Goal: Navigation & Orientation: Find specific page/section

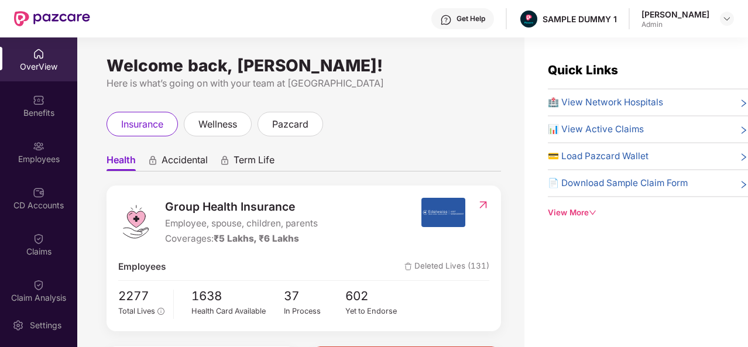
drag, startPoint x: 708, startPoint y: 15, endPoint x: 625, endPoint y: 12, distance: 83.2
click at [625, 12] on div "Get Help SAMPLE DUMMY 1 [PERSON_NAME] Admin" at bounding box center [412, 18] width 644 height 37
click at [471, 78] on div "Here is what’s going on with your team at [GEOGRAPHIC_DATA]" at bounding box center [304, 83] width 395 height 15
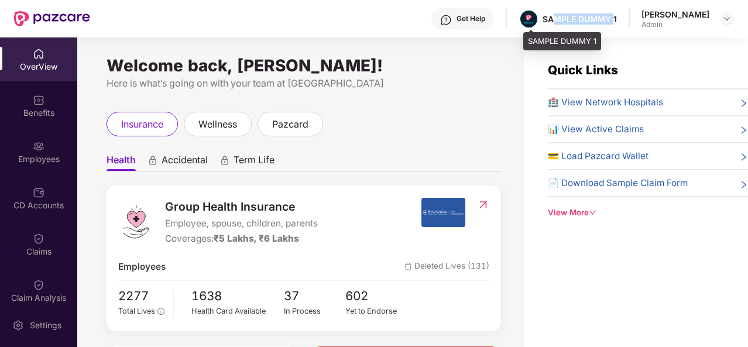
drag, startPoint x: 619, startPoint y: 16, endPoint x: 558, endPoint y: 14, distance: 60.3
click at [558, 14] on div "SAMPLE DUMMY 1" at bounding box center [580, 18] width 74 height 11
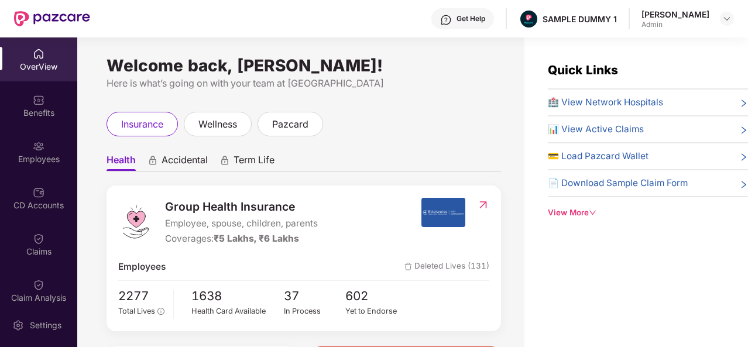
click at [472, 59] on div "Welcome back, [PERSON_NAME]! Here is what’s going on with your team at Pazcare …" at bounding box center [300, 199] width 447 height 324
click at [467, 15] on div "Get Help" at bounding box center [471, 18] width 29 height 9
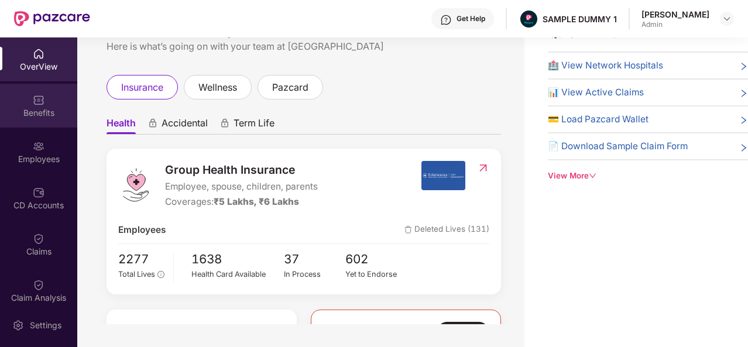
click at [42, 107] on div "Benefits" at bounding box center [38, 113] width 77 height 12
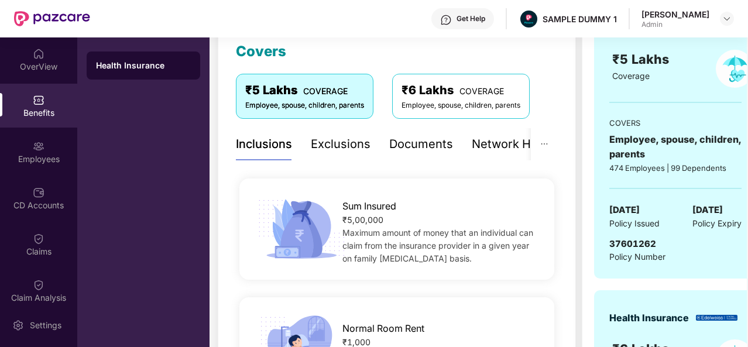
scroll to position [162, 0]
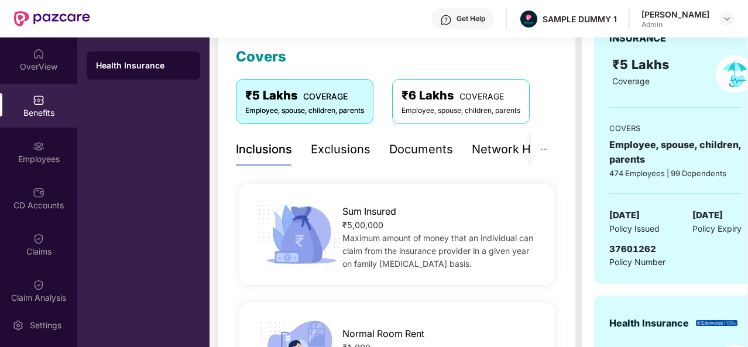
click at [337, 154] on div "Exclusions" at bounding box center [341, 149] width 60 height 18
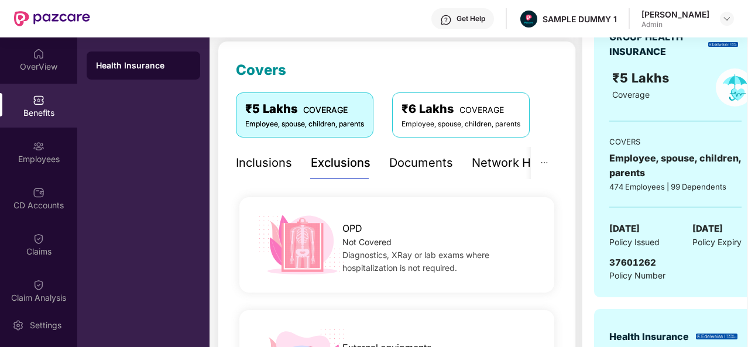
scroll to position [148, 0]
click at [419, 167] on div "Documents" at bounding box center [421, 164] width 64 height 18
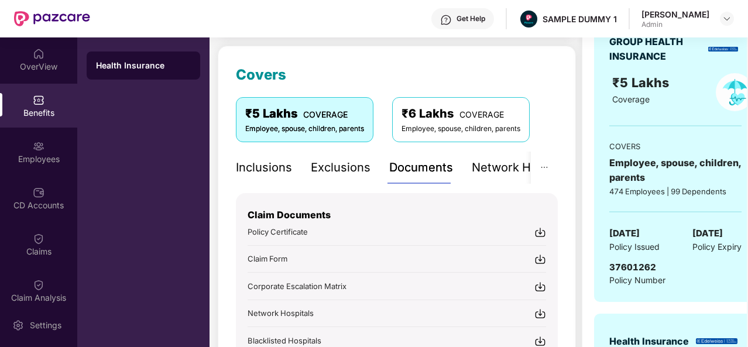
scroll to position [136, 0]
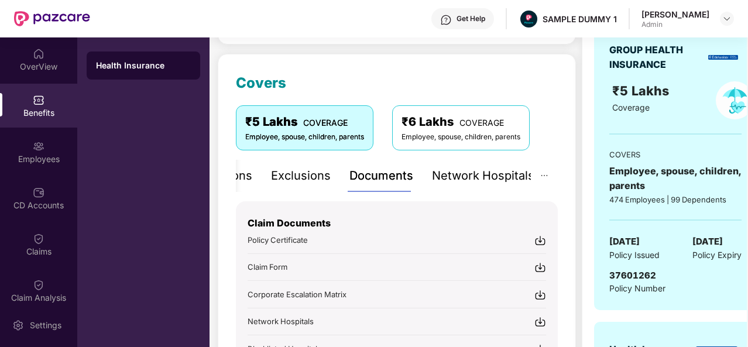
click at [490, 174] on div "Network Hospitals" at bounding box center [483, 176] width 102 height 18
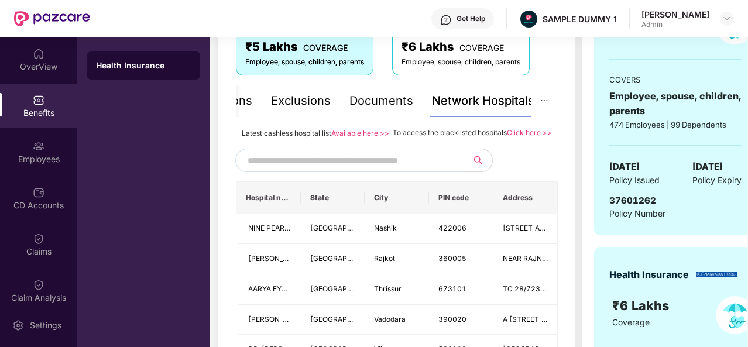
scroll to position [233, 0]
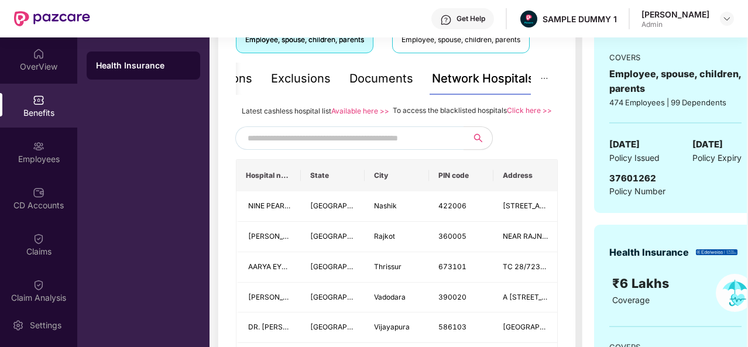
click at [329, 147] on input "text" at bounding box center [348, 138] width 200 height 18
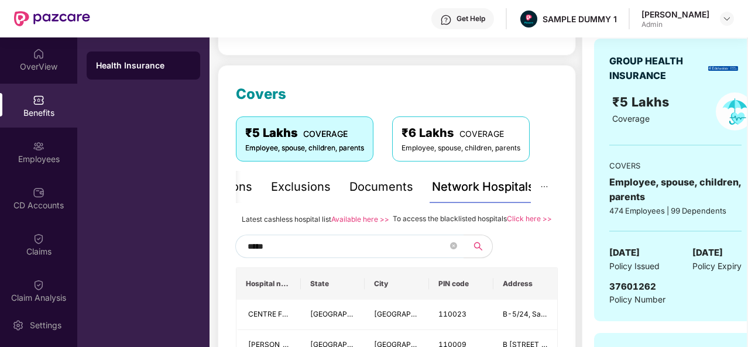
scroll to position [159, 0]
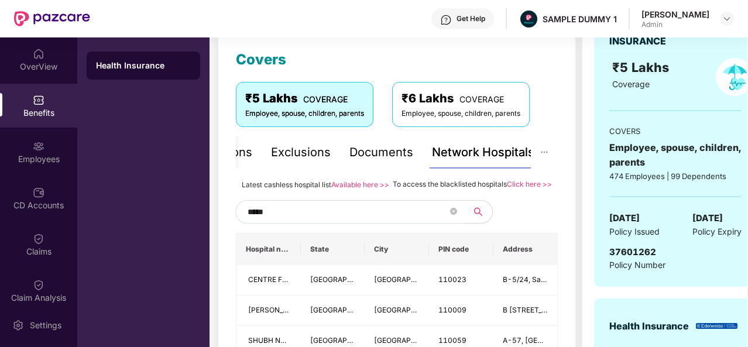
type input "*****"
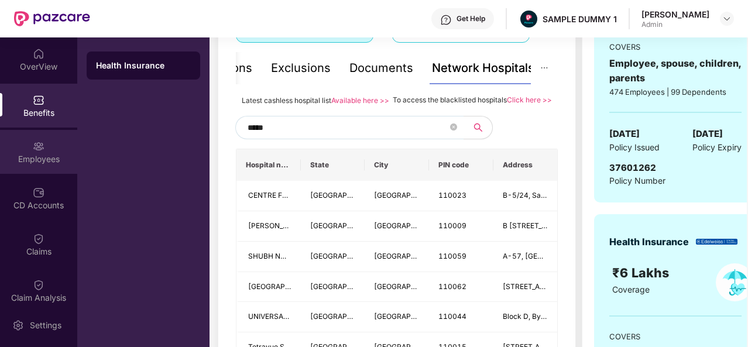
click at [26, 153] on div "Employees" at bounding box center [38, 159] width 77 height 12
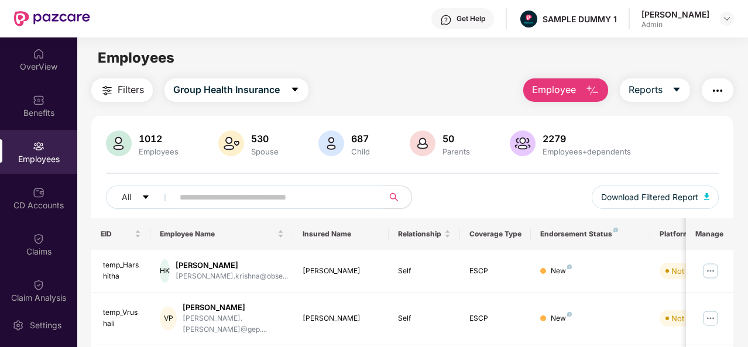
click at [594, 87] on img "button" at bounding box center [592, 91] width 14 height 14
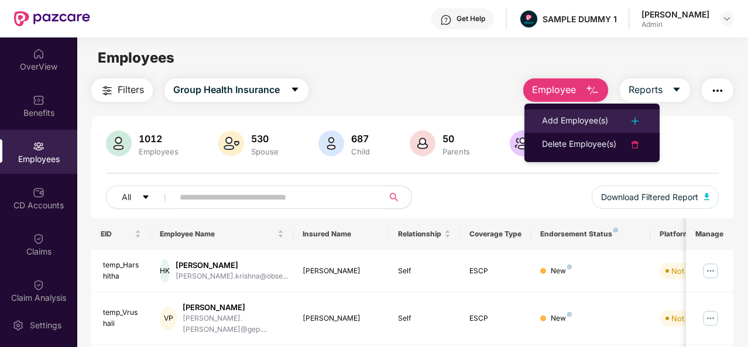
click at [606, 119] on div "Add Employee(s)" at bounding box center [575, 121] width 66 height 14
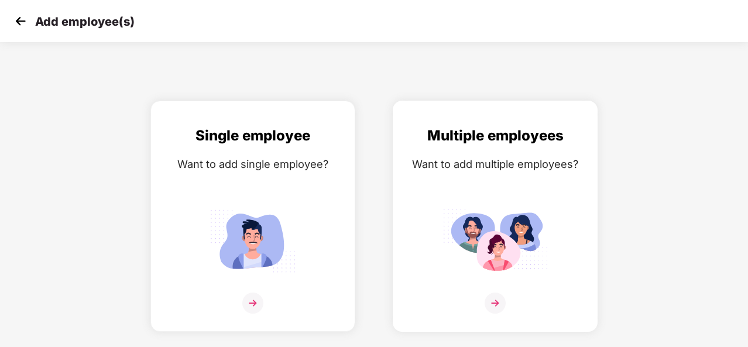
click at [498, 301] on img at bounding box center [495, 303] width 21 height 21
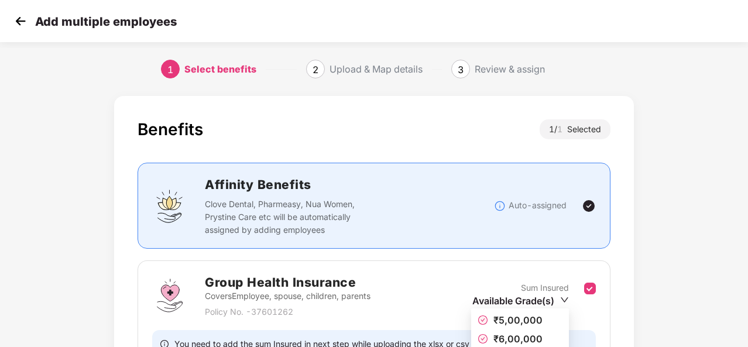
scroll to position [124, 0]
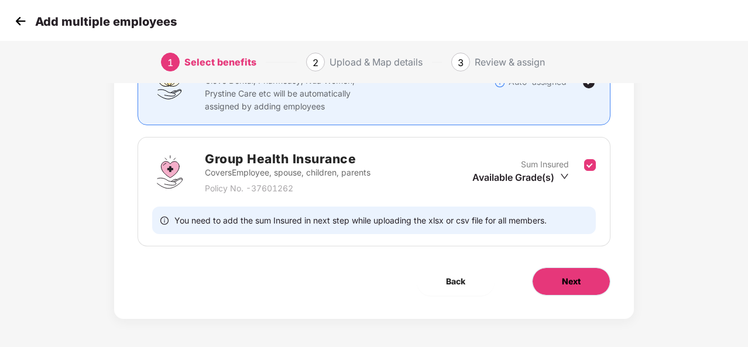
click at [571, 271] on button "Next" at bounding box center [571, 281] width 78 height 28
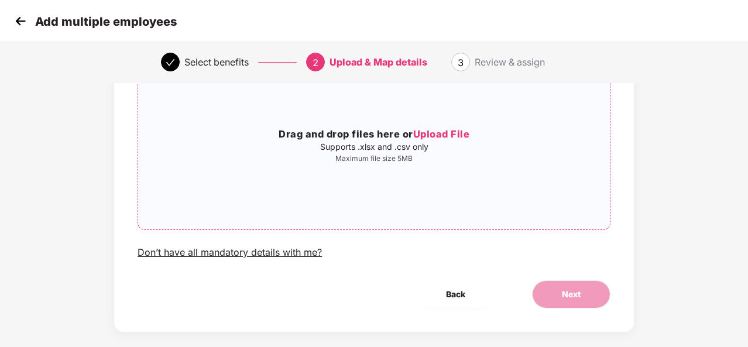
scroll to position [0, 0]
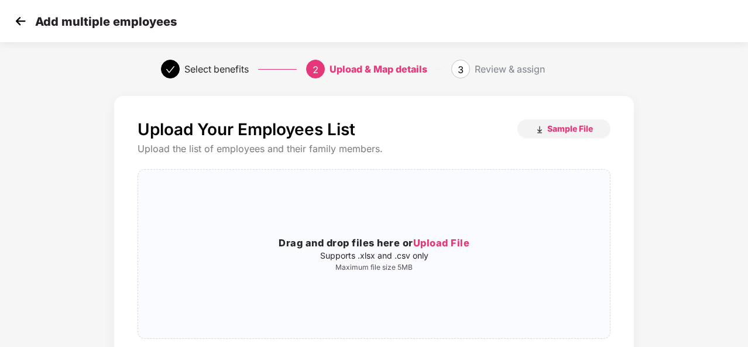
click at [21, 23] on img at bounding box center [21, 21] width 18 height 18
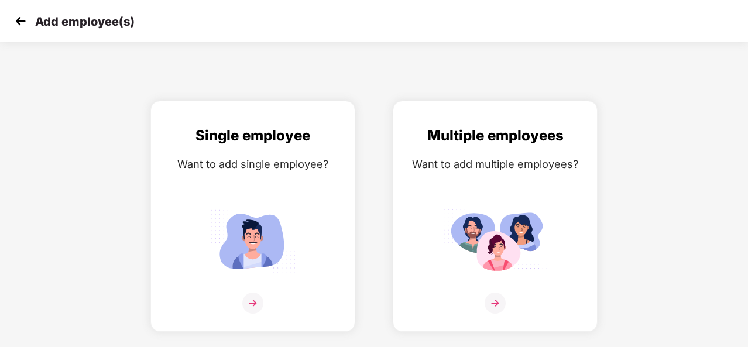
click at [21, 23] on img at bounding box center [21, 21] width 18 height 18
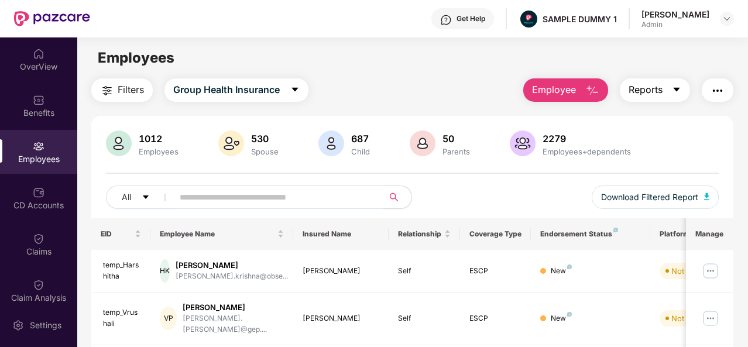
click at [666, 94] on button "Reports" at bounding box center [655, 89] width 70 height 23
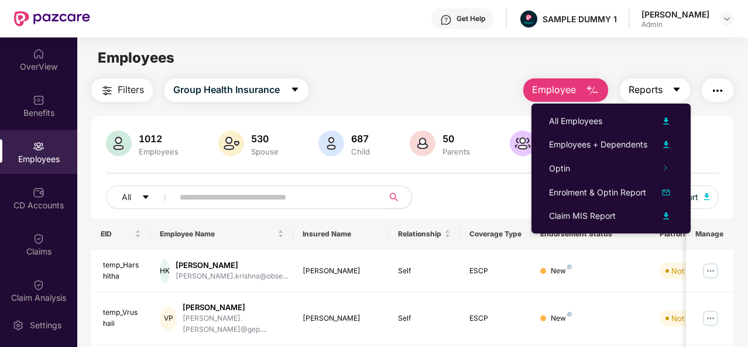
click at [666, 94] on button "Reports" at bounding box center [655, 89] width 70 height 23
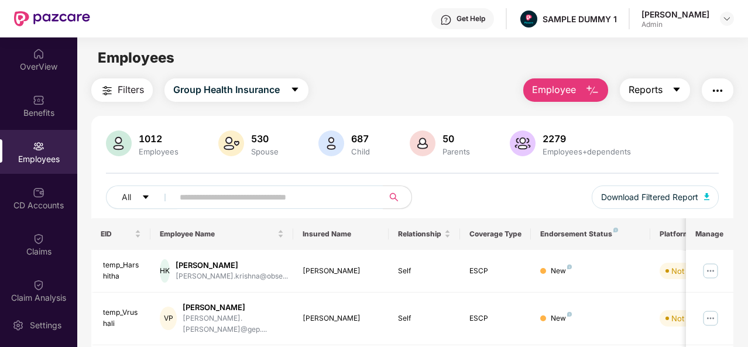
click at [666, 94] on button "Reports" at bounding box center [655, 89] width 70 height 23
click at [695, 96] on div "Employee Reports" at bounding box center [623, 89] width 222 height 23
click at [715, 93] on img "button" at bounding box center [718, 91] width 14 height 14
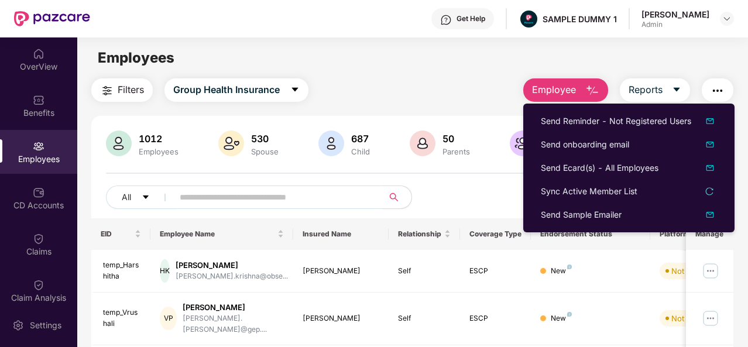
click at [727, 90] on button "button" at bounding box center [718, 89] width 32 height 23
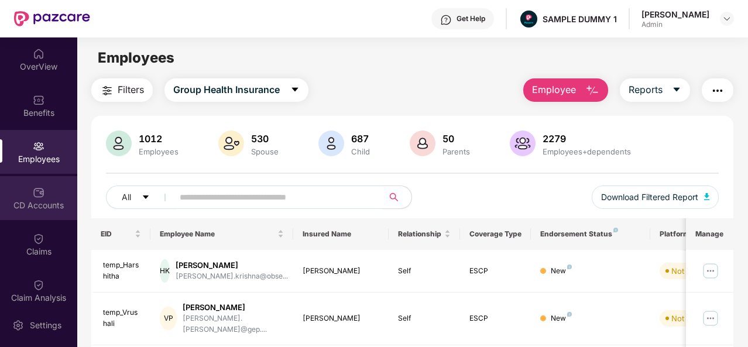
click at [42, 201] on div "CD Accounts" at bounding box center [38, 206] width 77 height 12
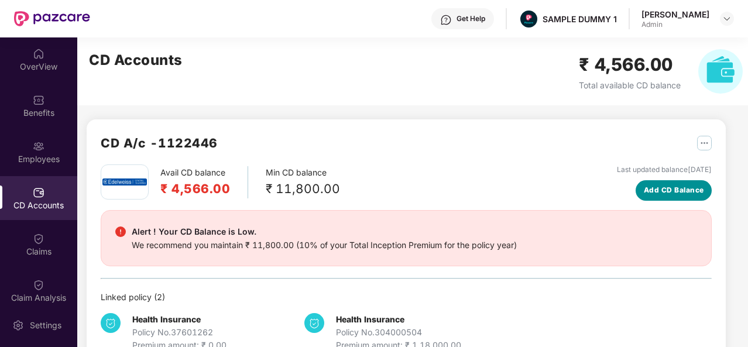
click at [678, 186] on span "Add CD Balance" at bounding box center [674, 190] width 60 height 11
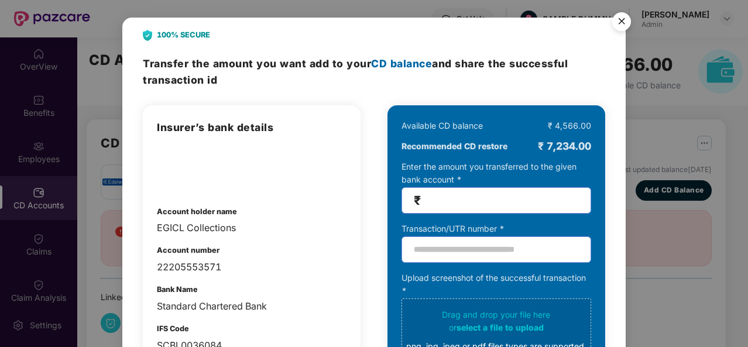
click at [618, 18] on img "Close" at bounding box center [621, 23] width 33 height 33
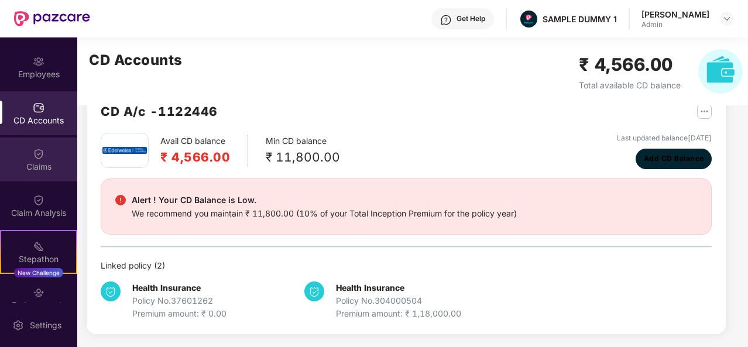
scroll to position [87, 0]
click at [37, 161] on div "Claims" at bounding box center [38, 165] width 77 height 12
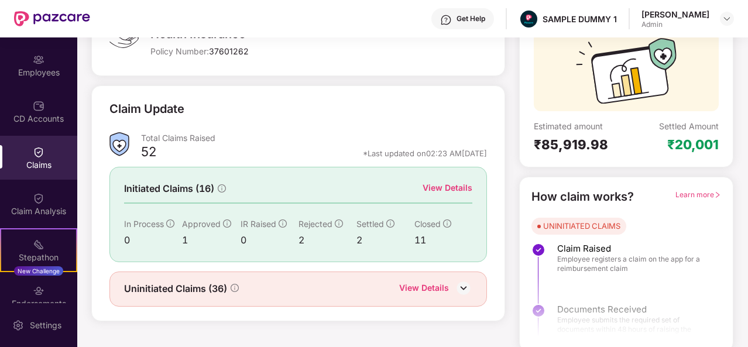
scroll to position [110, 0]
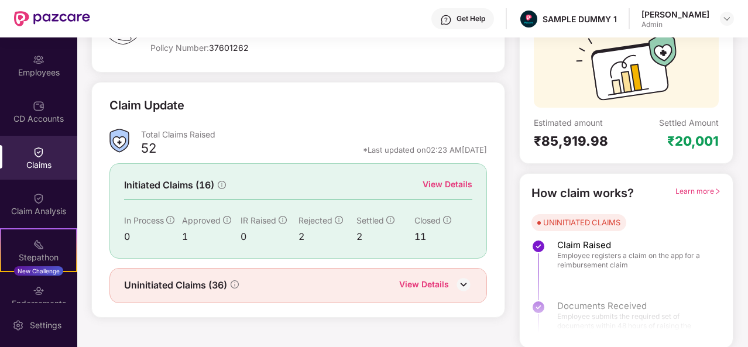
click at [451, 184] on div "View Details" at bounding box center [448, 184] width 50 height 13
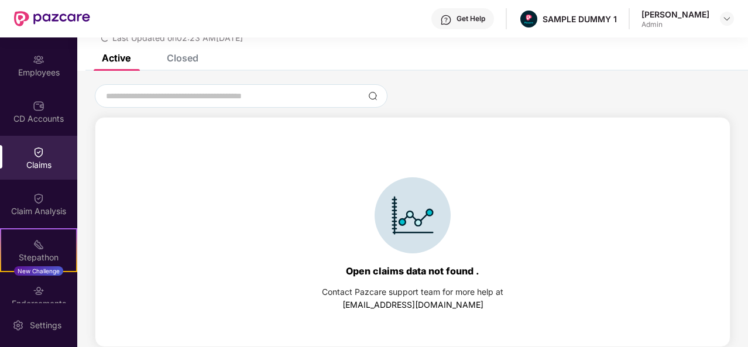
scroll to position [50, 0]
click at [186, 64] on div "Closed" at bounding box center [173, 58] width 49 height 26
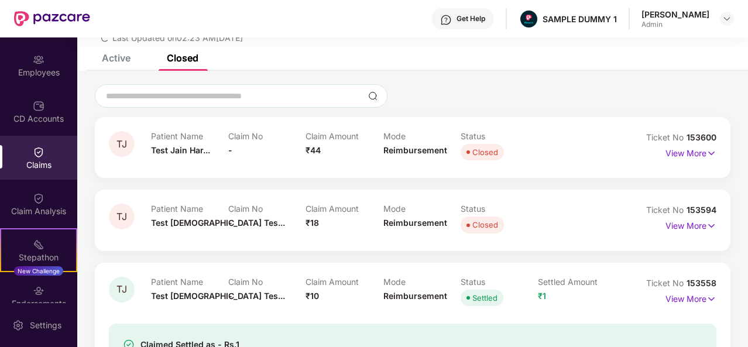
scroll to position [110, 0]
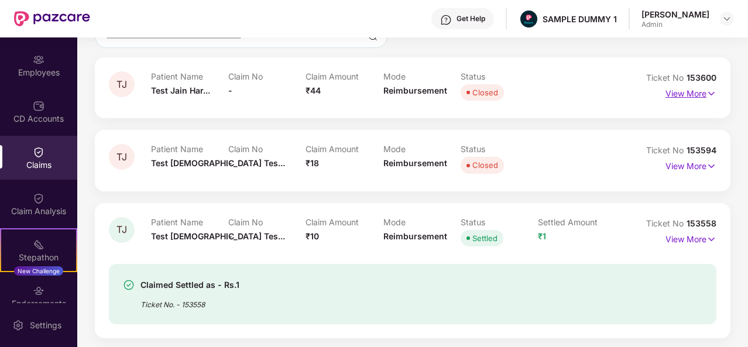
click at [699, 87] on p "View More" at bounding box center [691, 92] width 51 height 16
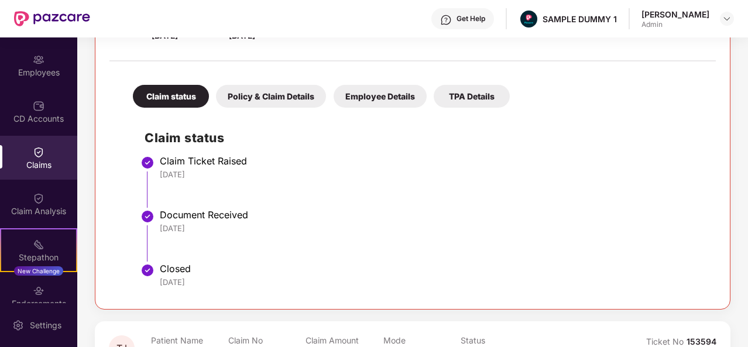
scroll to position [214, 0]
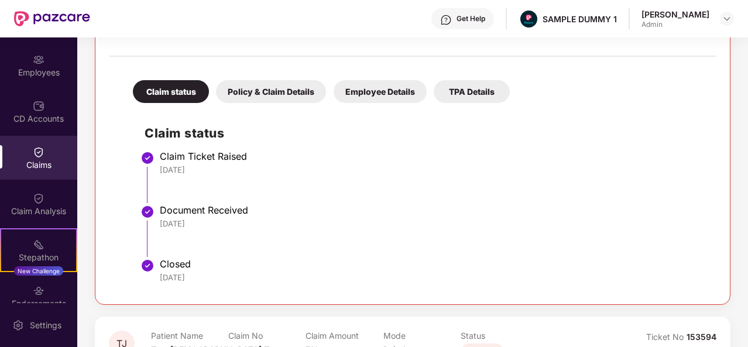
click at [306, 97] on div "Policy & Claim Details" at bounding box center [271, 91] width 110 height 23
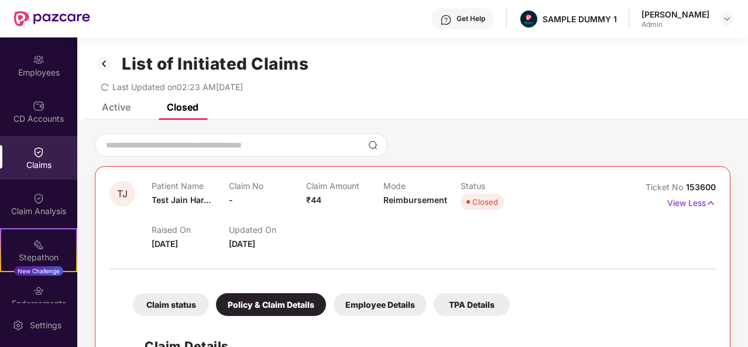
scroll to position [0, 0]
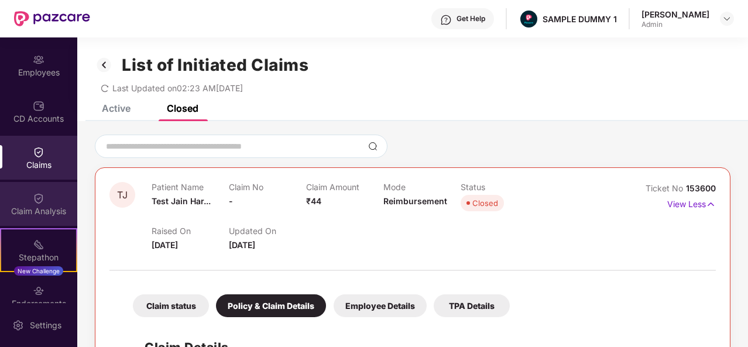
click at [42, 194] on img at bounding box center [39, 199] width 12 height 12
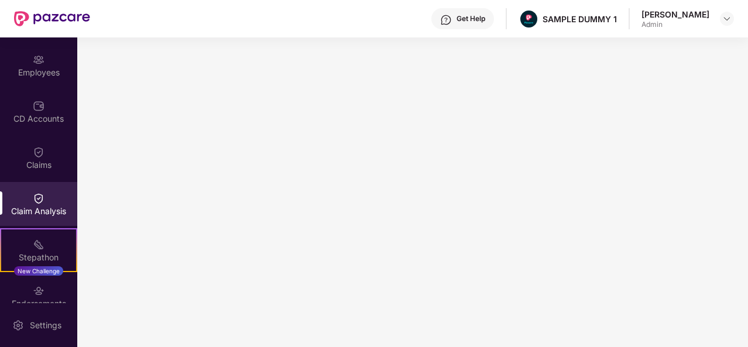
scroll to position [196, 0]
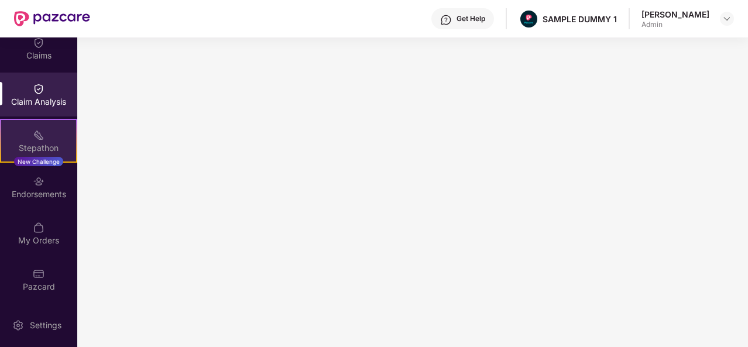
click at [41, 133] on img at bounding box center [39, 135] width 12 height 12
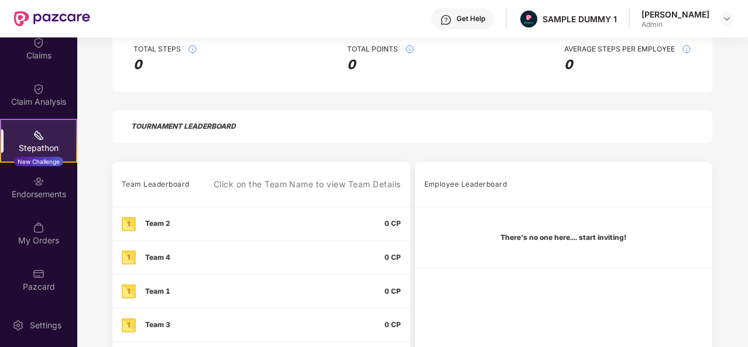
scroll to position [179, 0]
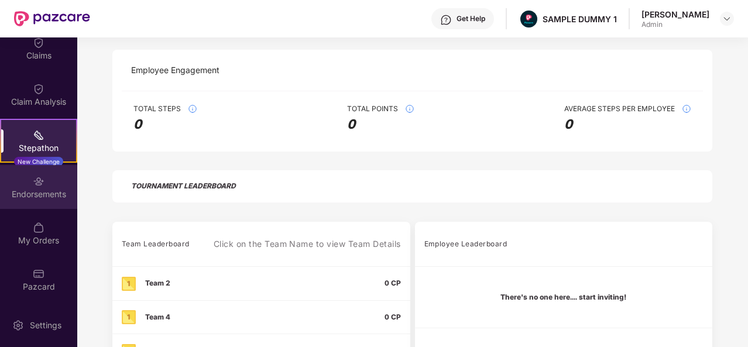
click at [33, 195] on div "Endorsements" at bounding box center [38, 194] width 77 height 12
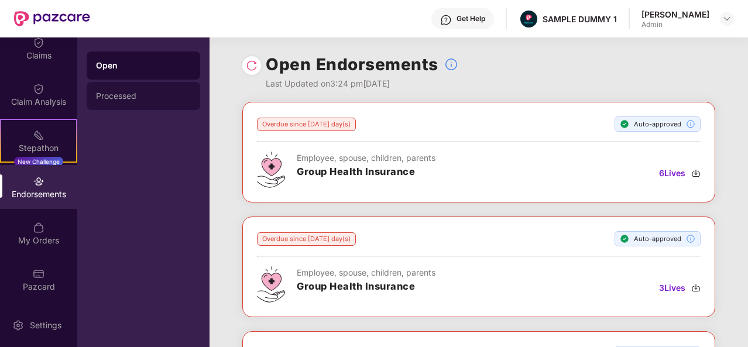
click at [129, 101] on div "Processed" at bounding box center [144, 96] width 114 height 28
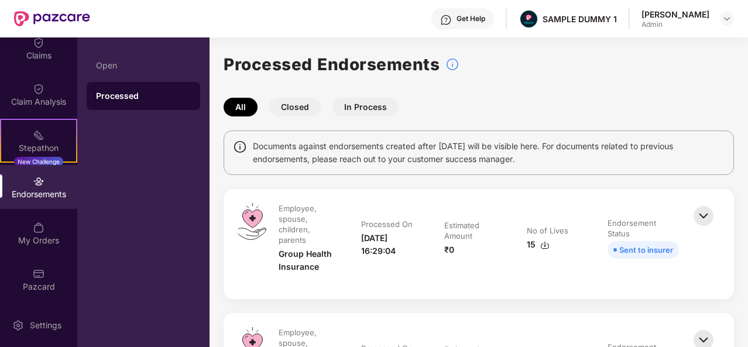
click at [302, 109] on button "Closed" at bounding box center [295, 107] width 52 height 19
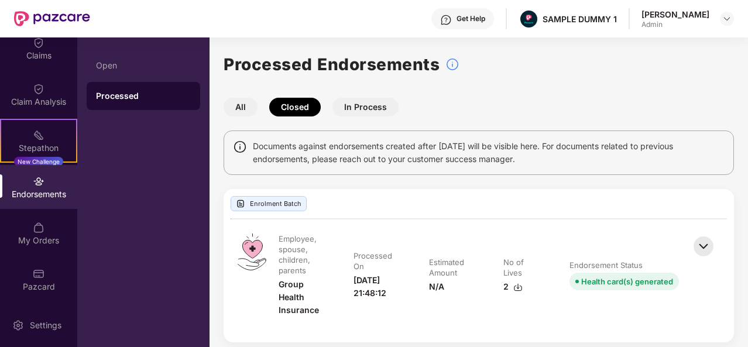
click at [361, 102] on button "In Process" at bounding box center [365, 107] width 66 height 19
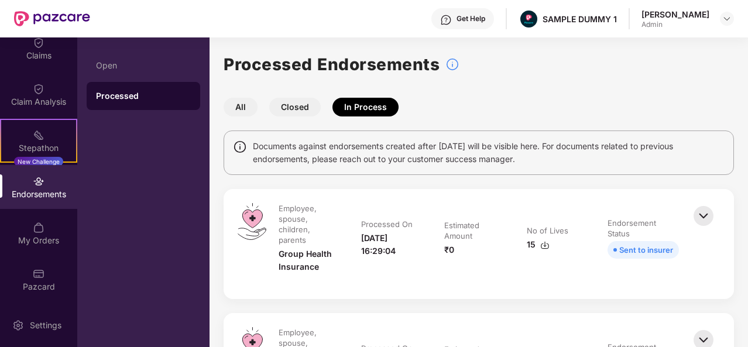
click at [233, 109] on button "All" at bounding box center [241, 107] width 34 height 19
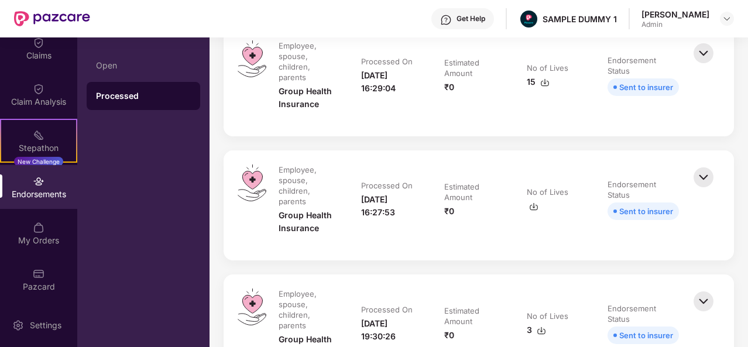
scroll to position [173, 0]
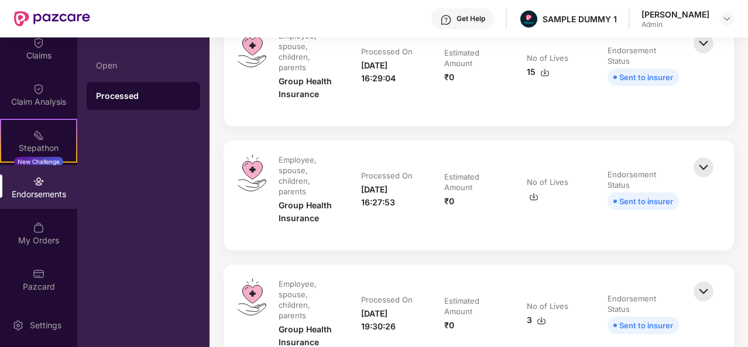
click at [696, 46] on img at bounding box center [704, 43] width 26 height 26
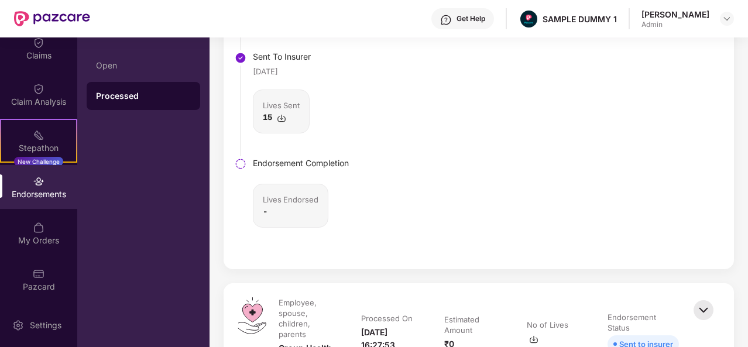
scroll to position [379, 0]
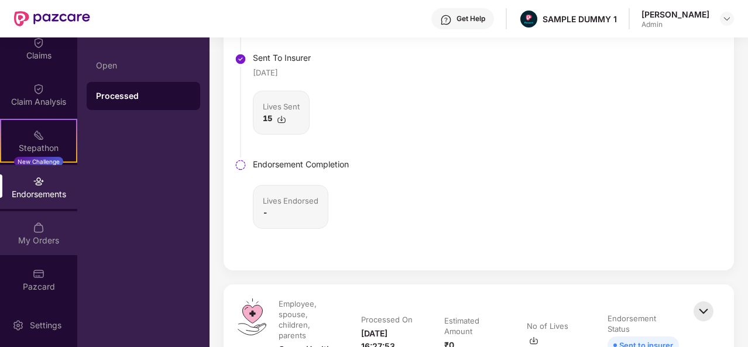
click at [57, 233] on div "My Orders" at bounding box center [38, 233] width 77 height 44
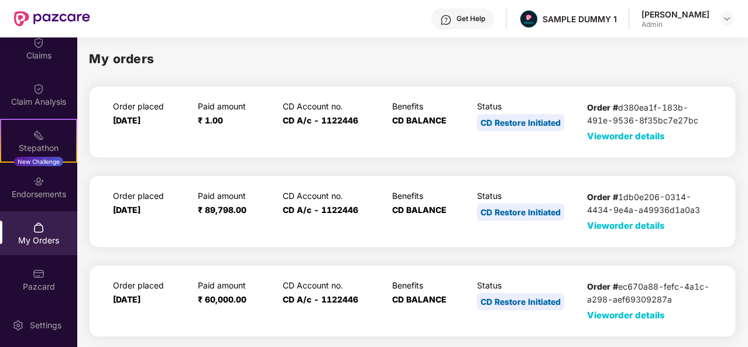
click at [638, 134] on span "View order details" at bounding box center [626, 136] width 78 height 11
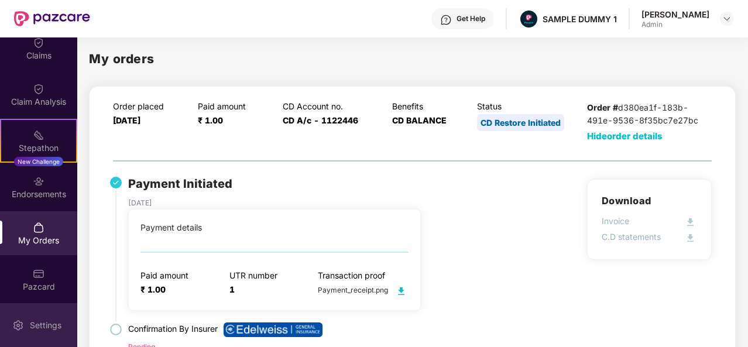
click at [60, 321] on div "Settings" at bounding box center [45, 326] width 39 height 12
